Goal: Task Accomplishment & Management: Manage account settings

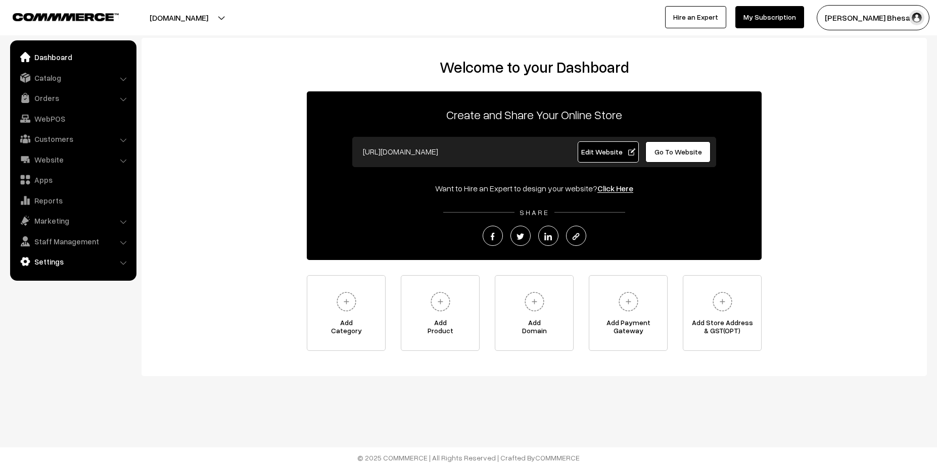
click at [45, 262] on link "Settings" at bounding box center [73, 262] width 120 height 18
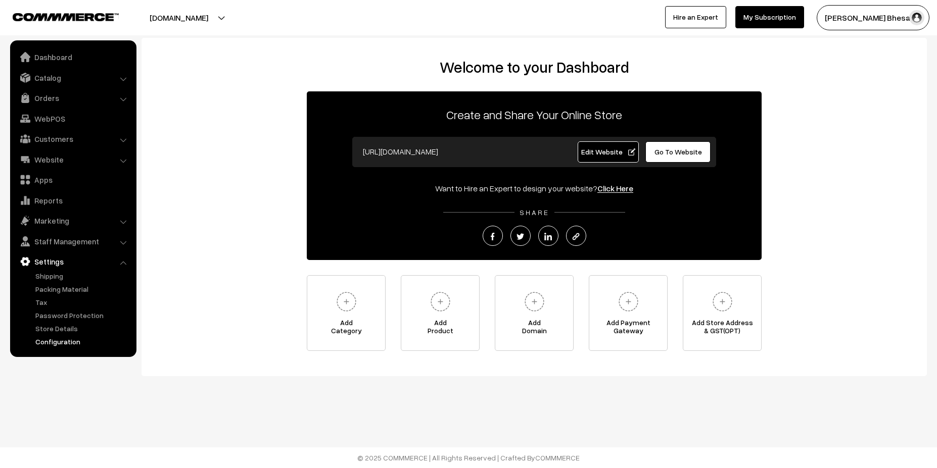
click at [51, 346] on link "Configuration" at bounding box center [83, 341] width 100 height 11
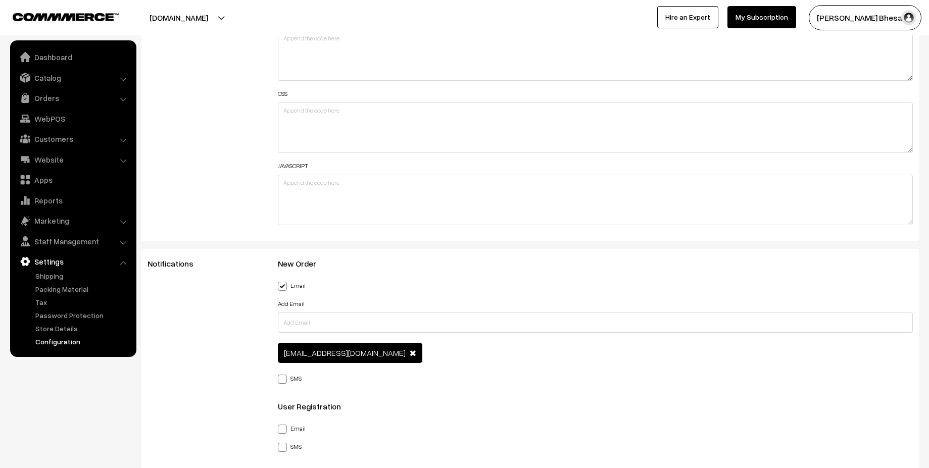
scroll to position [1273, 0]
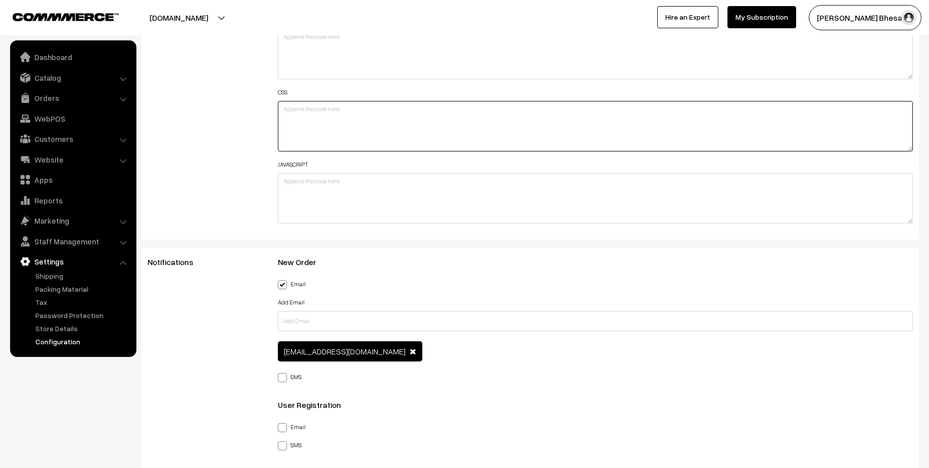
click at [306, 127] on textarea at bounding box center [596, 126] width 636 height 51
paste textarea "#removeProduct{ filter: invert(100%) brightness(100%); color: #000 !important; …"
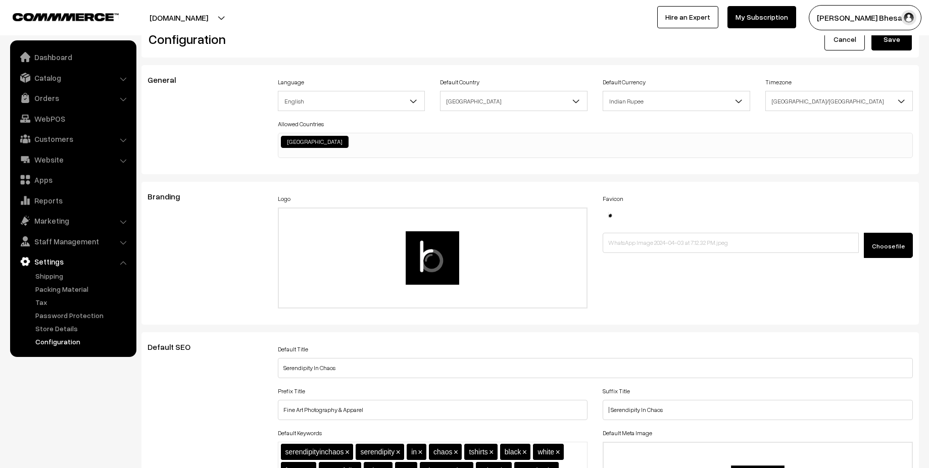
scroll to position [0, 0]
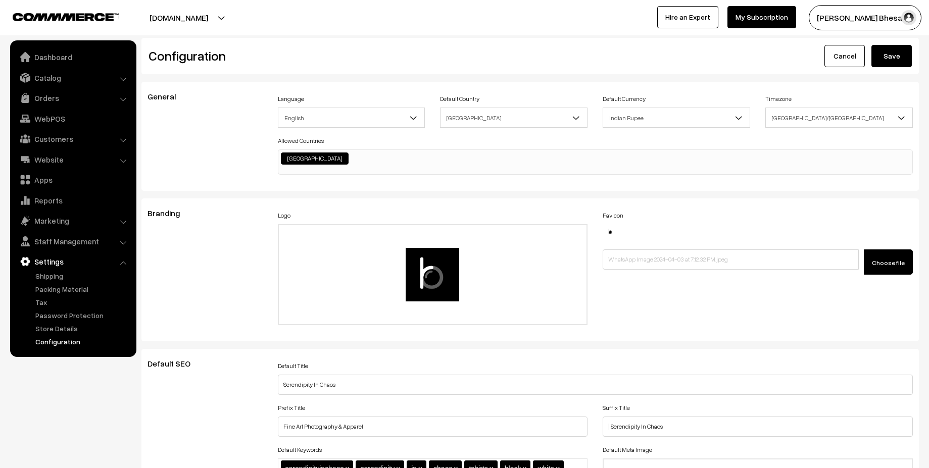
type textarea "#removeProduct{ filter: invert(100%) brightness(100%); color: #000 !important; …"
click at [891, 54] on button "Save" at bounding box center [891, 56] width 40 height 22
drag, startPoint x: 182, startPoint y: 6, endPoint x: 189, endPoint y: 17, distance: 13.3
click at [186, 12] on button "[DOMAIN_NAME]" at bounding box center [178, 17] width 129 height 25
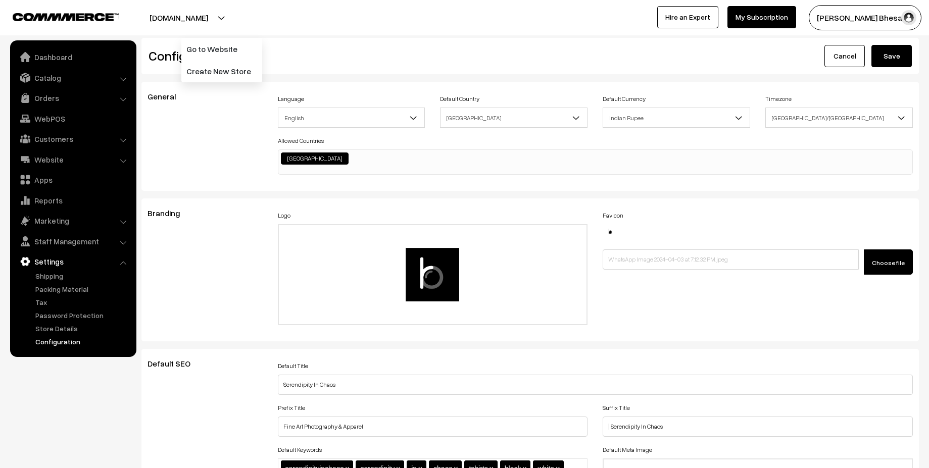
click at [191, 20] on button "[DOMAIN_NAME]" at bounding box center [178, 17] width 129 height 25
click at [206, 45] on link "Go to Website" at bounding box center [221, 49] width 81 height 22
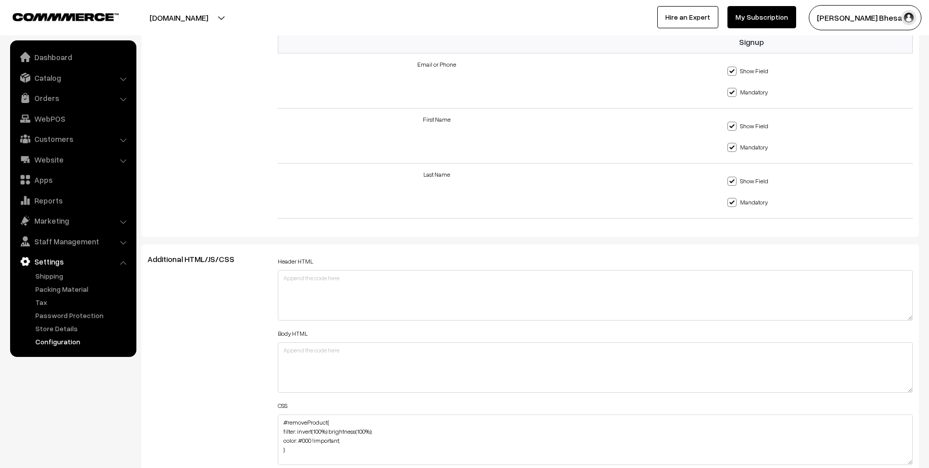
scroll to position [1182, 0]
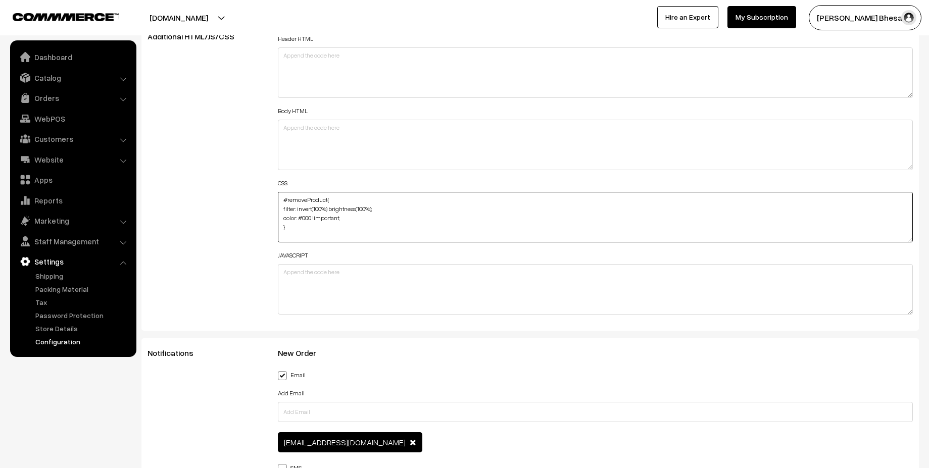
click at [307, 229] on textarea "#removeProduct{ filter: invert(100%) brightness(100%); color: #000 !important; …" at bounding box center [596, 217] width 636 height 51
click at [292, 234] on textarea "#removeProduct{ filter: invert(100%) brightness(100%); color: #000 !important; …" at bounding box center [596, 217] width 636 height 51
click at [286, 233] on textarea "#removeProduct{ filter: invert(100%) brightness(100%); color: #000 !important; …" at bounding box center [596, 217] width 636 height 51
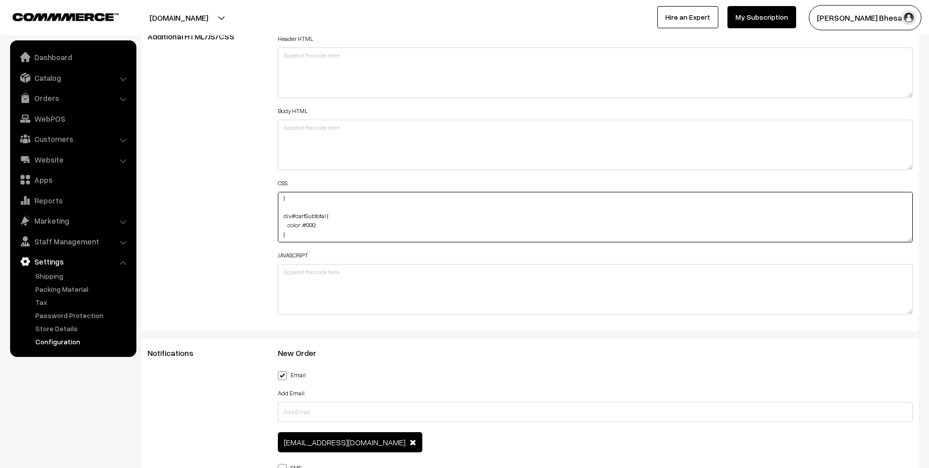
paste textarea "div#cartPrice { color: #ffffff; }"
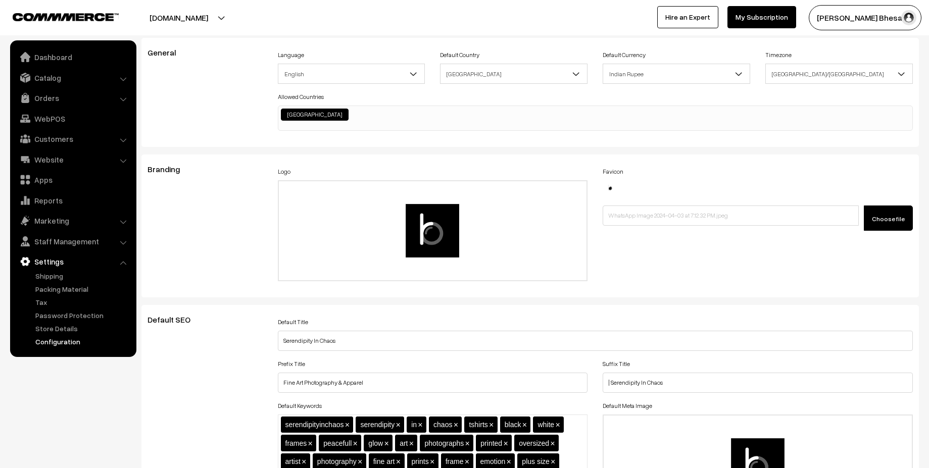
scroll to position [0, 0]
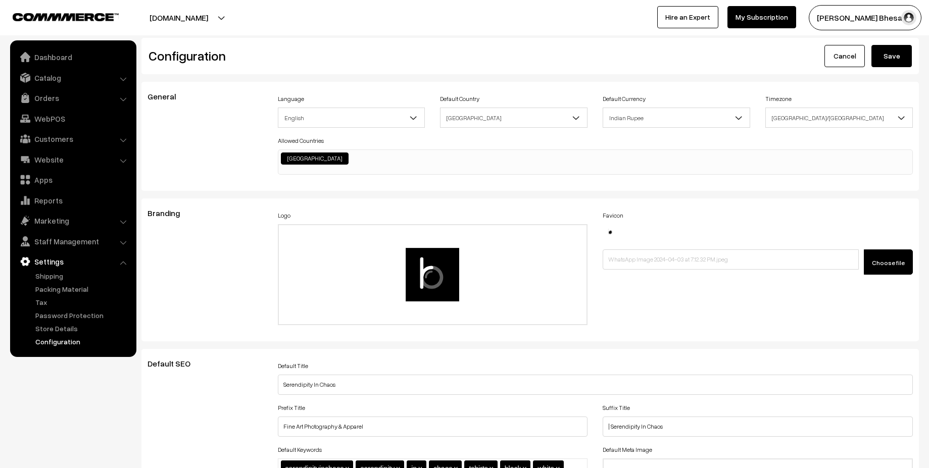
type textarea "#removeProduct{ filter: invert(100%) brightness(100%); color: #000 !important; …"
click at [888, 57] on button "Save" at bounding box center [891, 56] width 40 height 22
